Goal: Task Accomplishment & Management: Complete application form

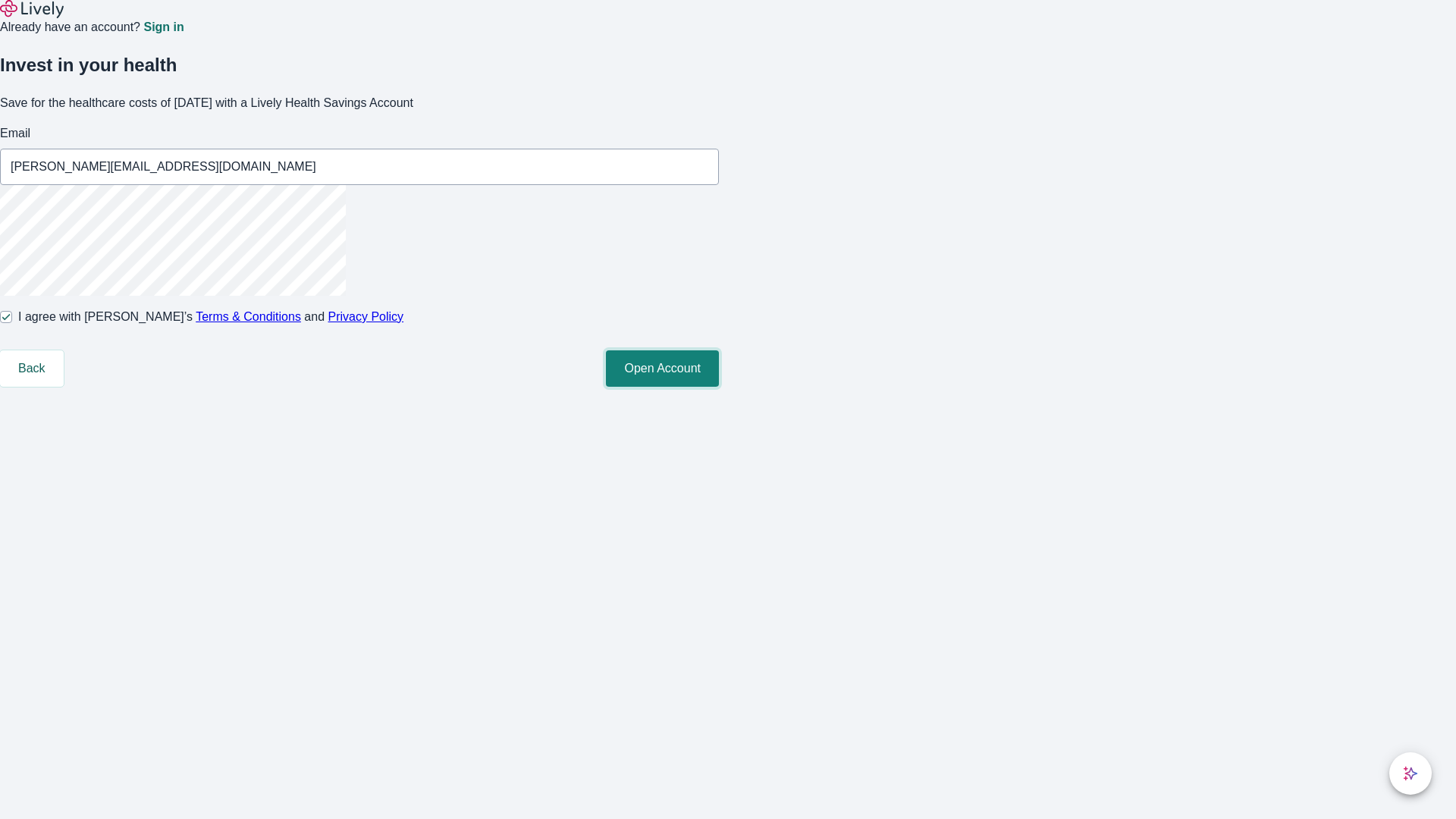
click at [718, 387] on button "Open Account" at bounding box center [662, 369] width 113 height 36
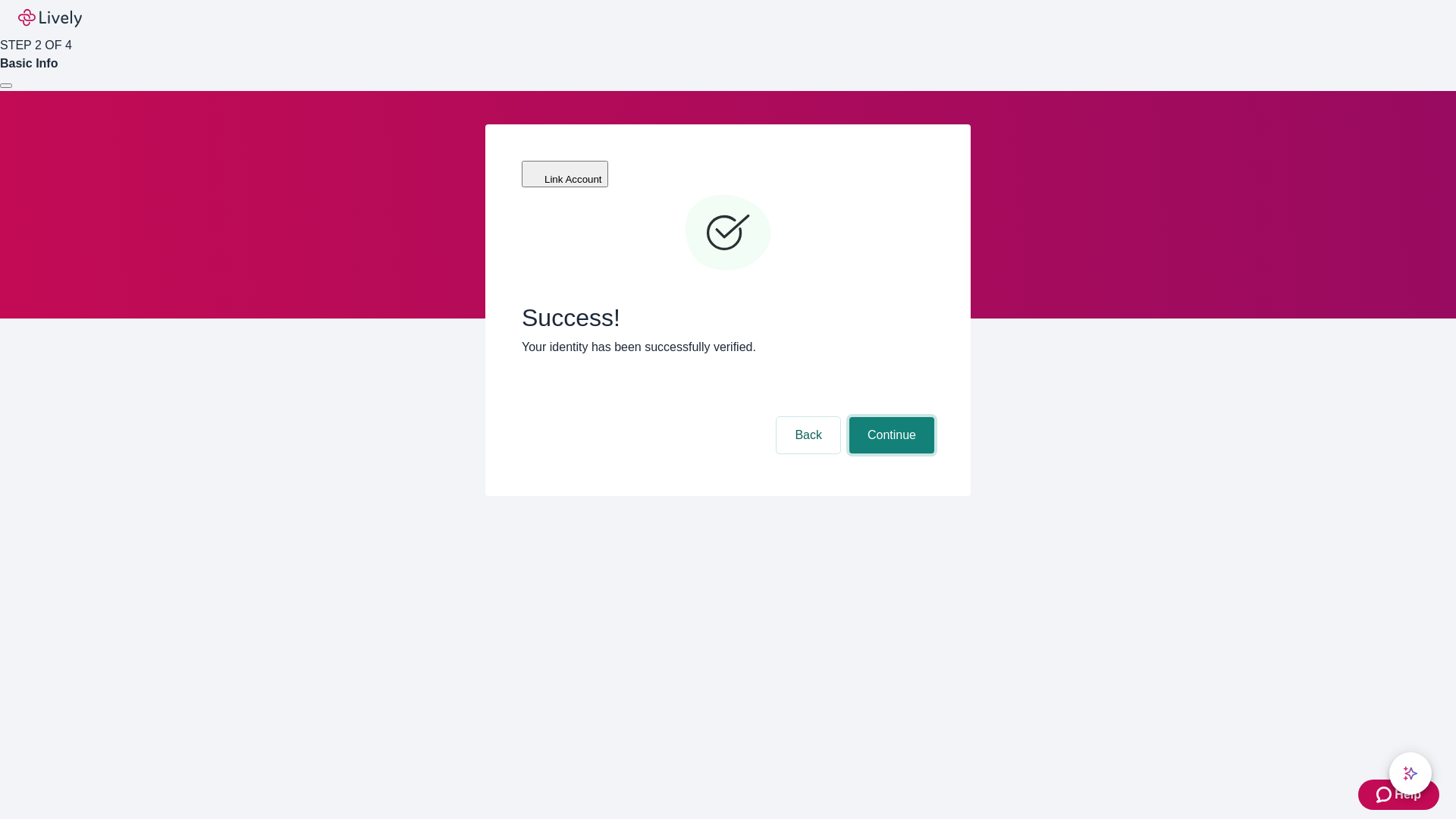
click at [890, 417] on button "Continue" at bounding box center [892, 435] width 85 height 36
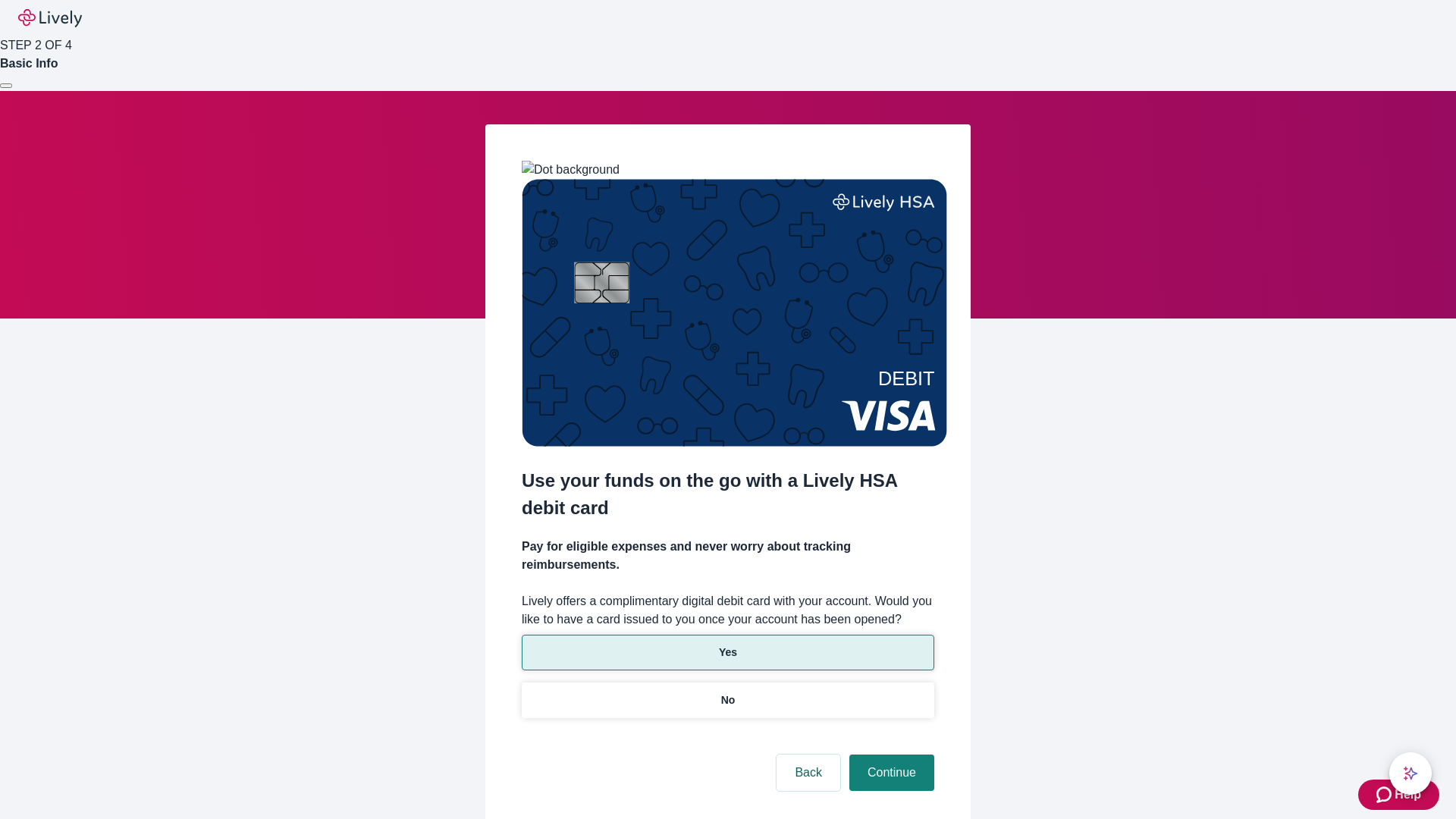
click at [728, 644] on p "Yes" at bounding box center [728, 652] width 18 height 16
click at [890, 755] on button "Continue" at bounding box center [892, 773] width 85 height 36
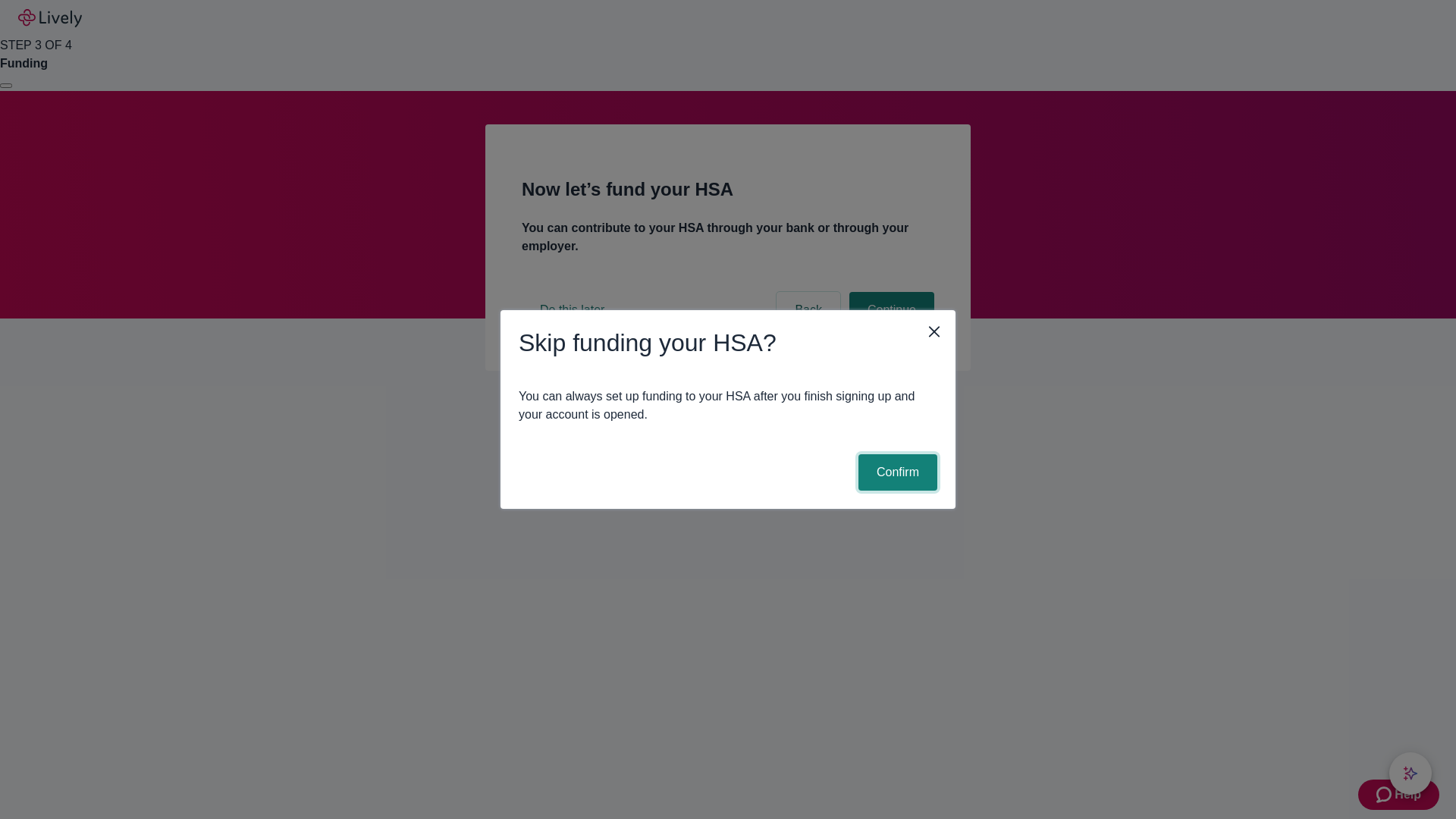
click at [896, 472] on button "Confirm" at bounding box center [897, 472] width 79 height 36
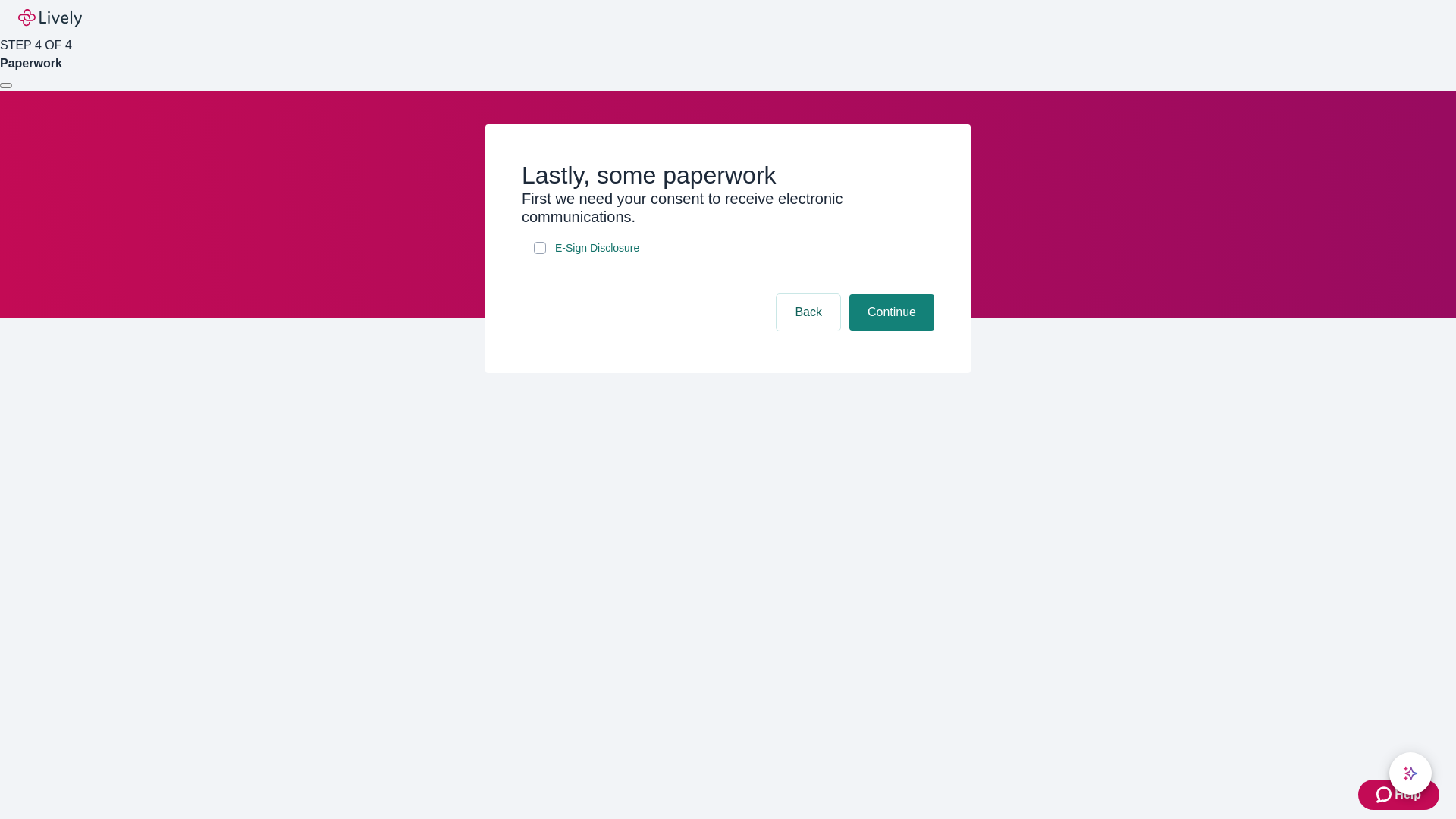
click at [540, 254] on input "E-Sign Disclosure" at bounding box center [539, 247] width 12 height 12
checkbox input "true"
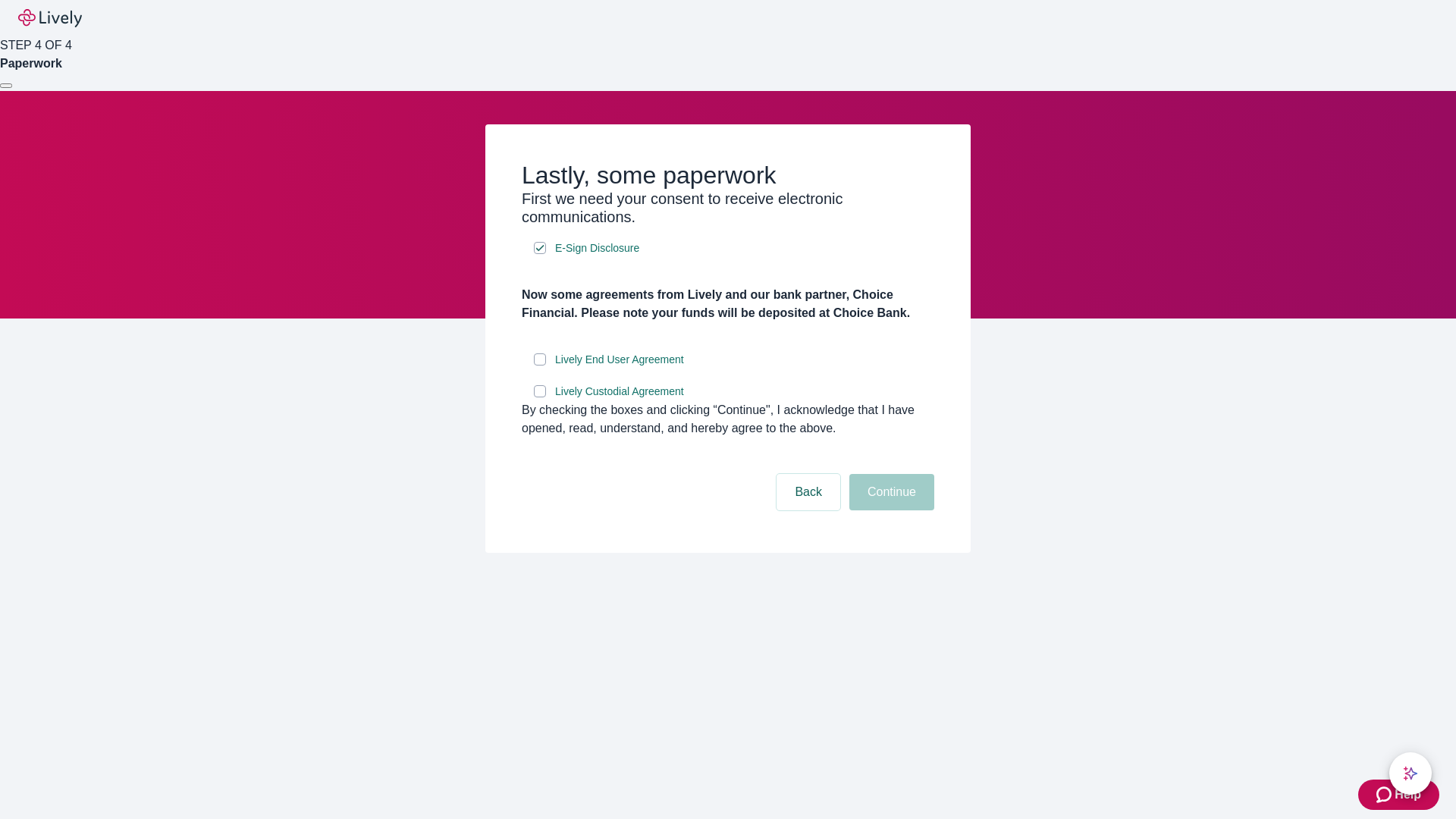
click at [540, 365] on input "Lively End User Agreement" at bounding box center [539, 359] width 12 height 12
checkbox input "true"
click at [540, 398] on input "Lively Custodial Agreement" at bounding box center [539, 390] width 12 height 12
checkbox input "true"
click at [890, 510] on button "Continue" at bounding box center [892, 492] width 85 height 36
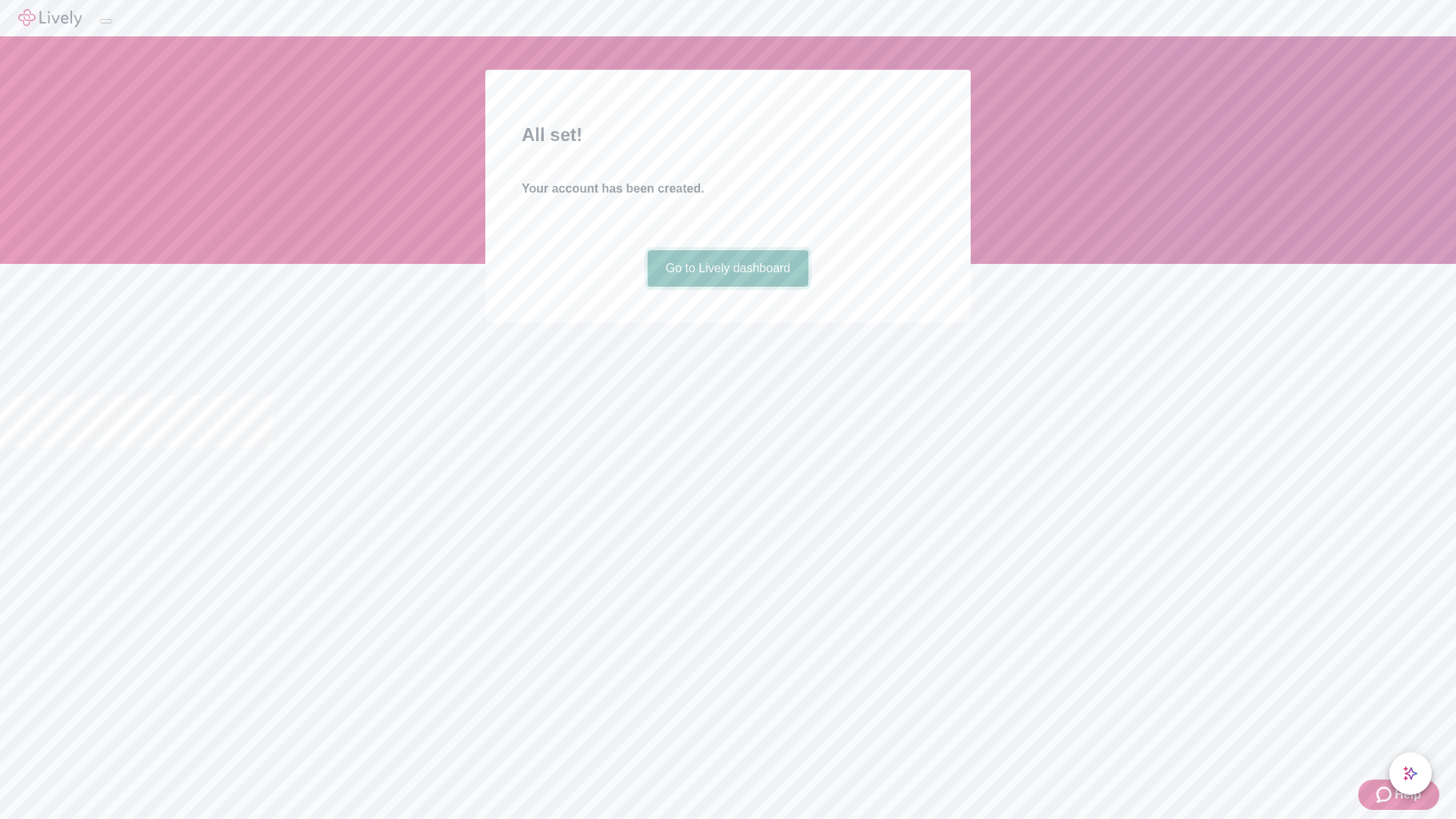
click at [728, 286] on link "Go to Lively dashboard" at bounding box center [728, 268] width 161 height 36
